Goal: Task Accomplishment & Management: Complete application form

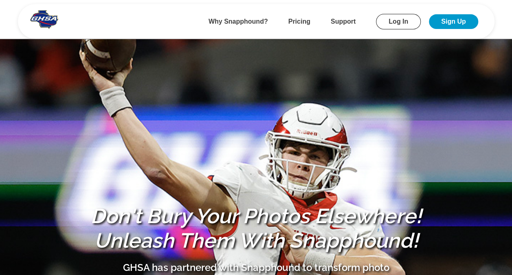
click at [393, 16] on link "Log In" at bounding box center [398, 21] width 45 height 15
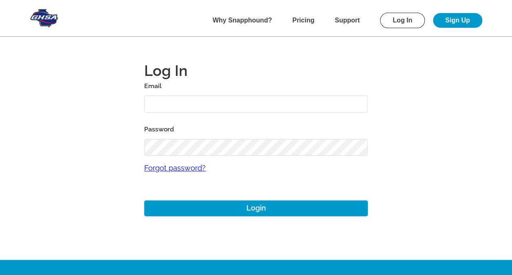
click at [46, 17] on img at bounding box center [44, 18] width 29 height 18
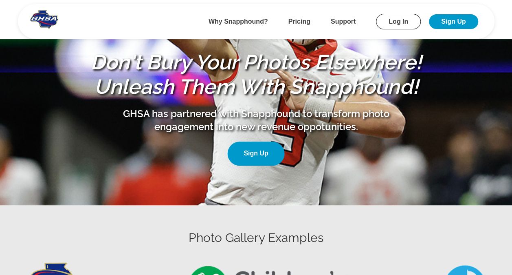
scroll to position [138, 0]
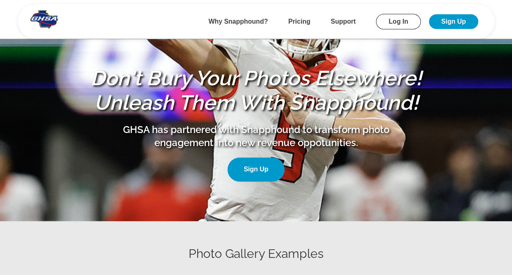
click at [459, 21] on link "Sign Up" at bounding box center [453, 21] width 49 height 15
